Goal: Find specific fact: Find specific fact

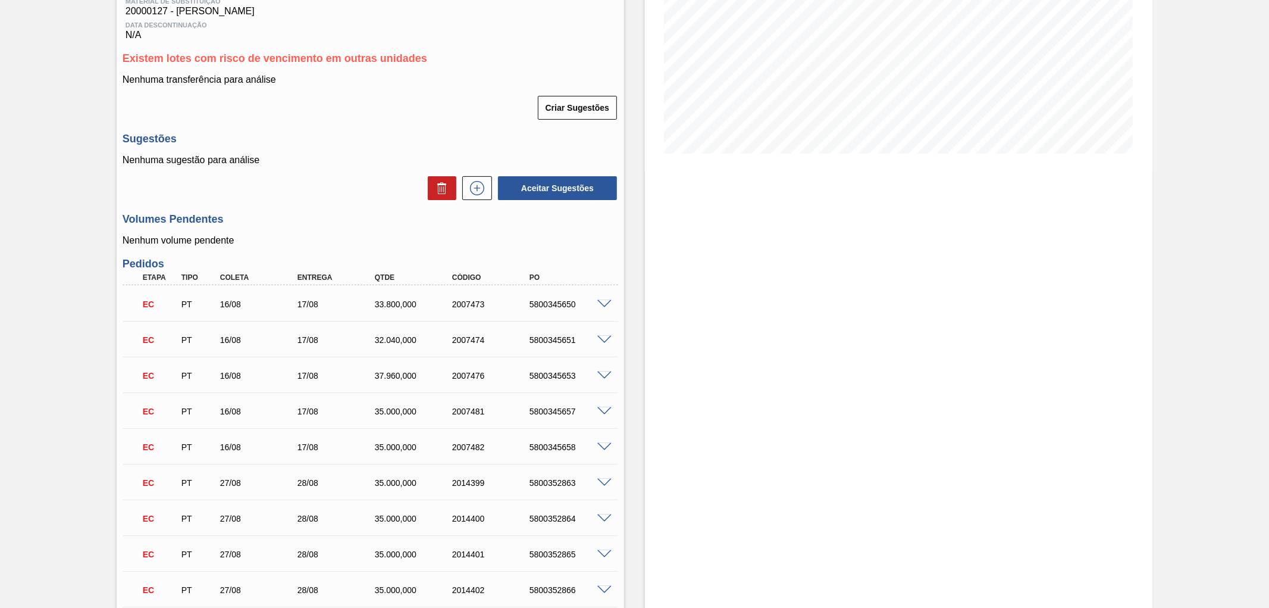
scroll to position [198, 0]
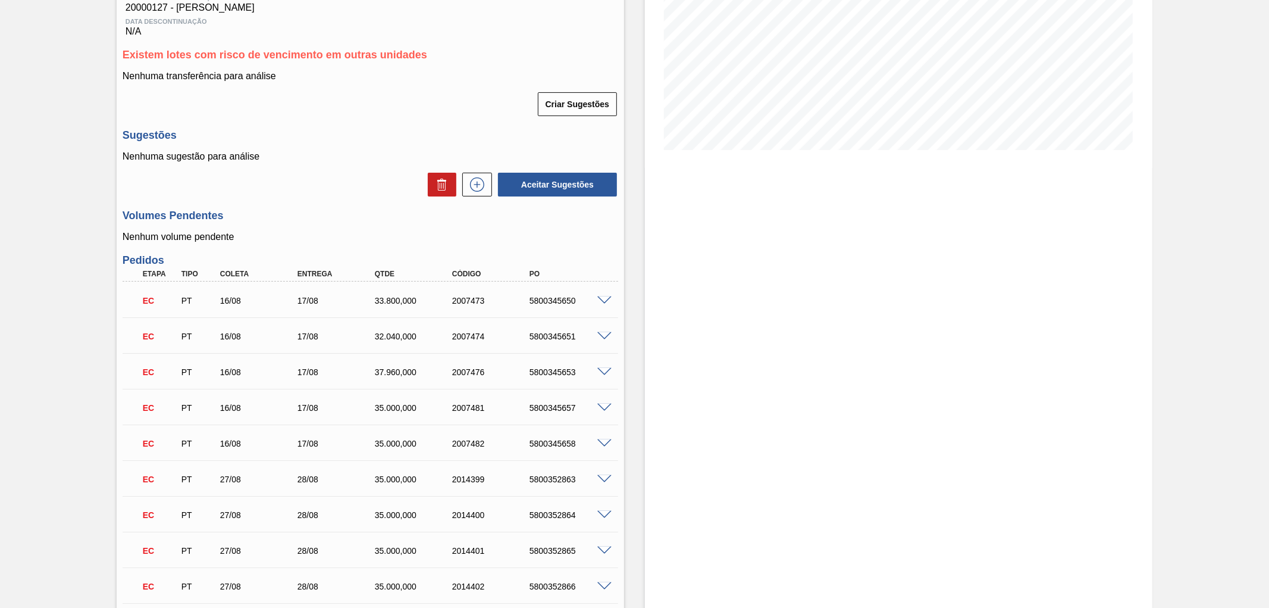
click at [608, 298] on span at bounding box center [605, 300] width 14 height 9
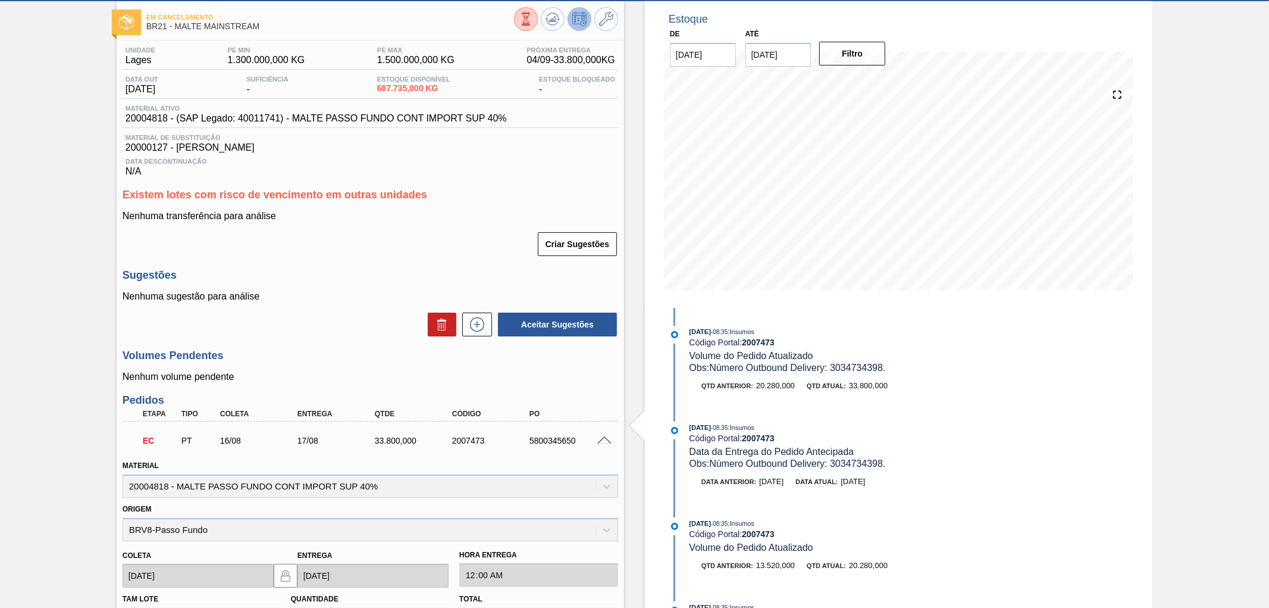
scroll to position [132, 0]
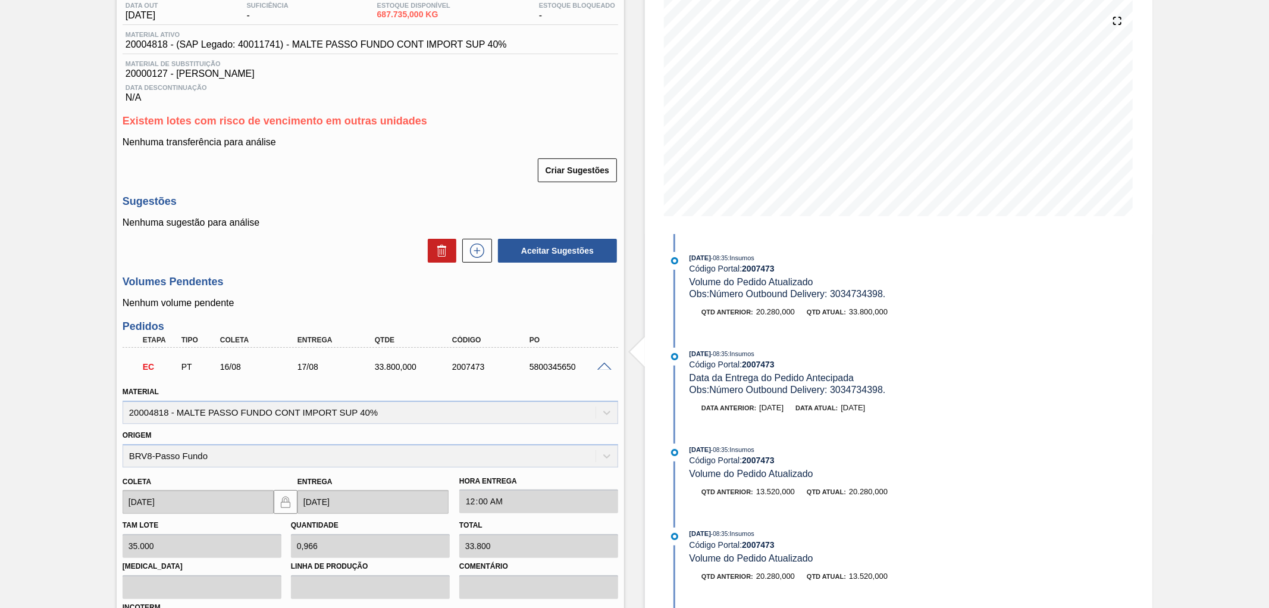
click at [472, 366] on div "2007473" at bounding box center [492, 367] width 87 height 10
copy div "2007473"
click at [605, 370] on div "5800345650" at bounding box center [570, 367] width 87 height 10
click at [600, 365] on span at bounding box center [605, 366] width 14 height 9
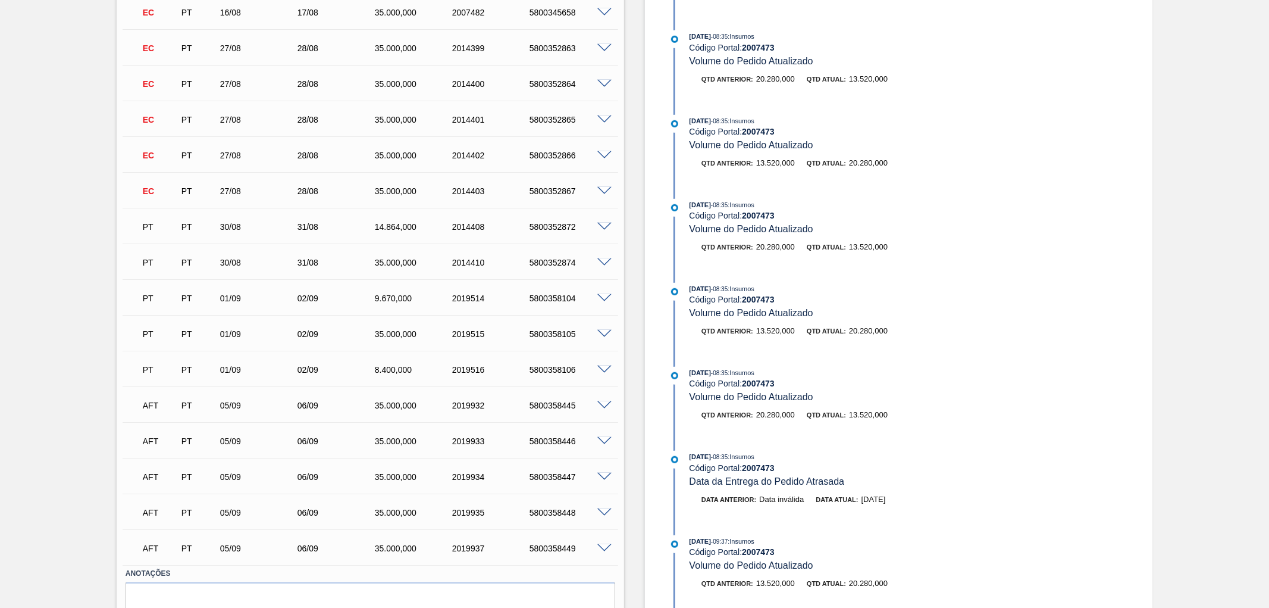
scroll to position [418, 0]
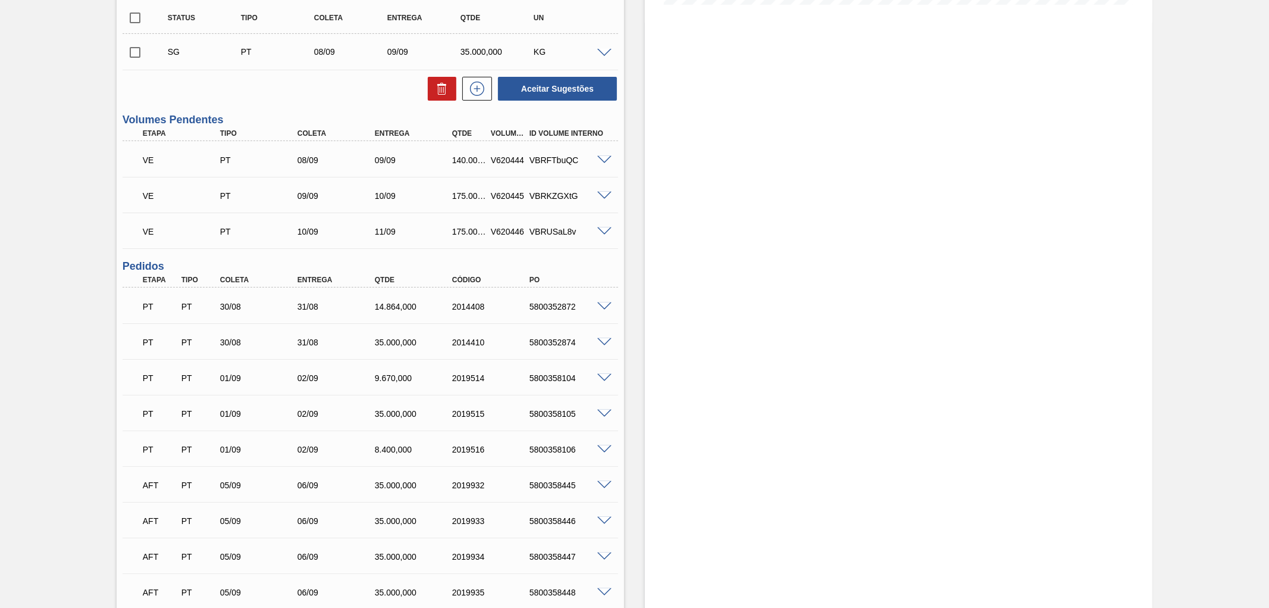
scroll to position [477, 0]
